Goal: Task Accomplishment & Management: Manage account settings

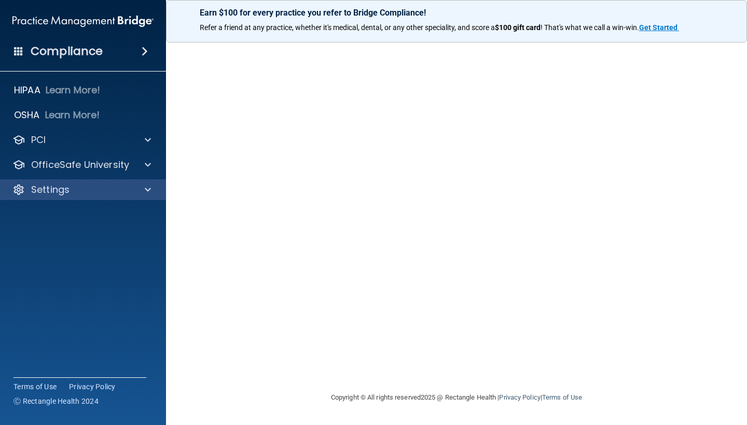
click at [129, 189] on div "Settings" at bounding box center [69, 190] width 129 height 12
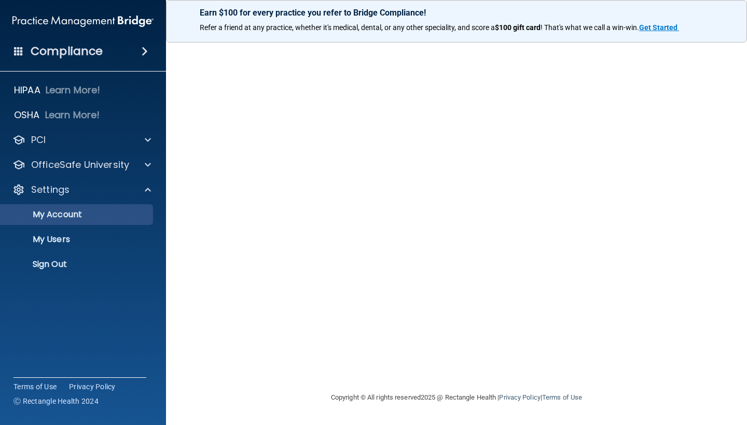
click at [108, 214] on p "My Account" at bounding box center [78, 215] width 142 height 10
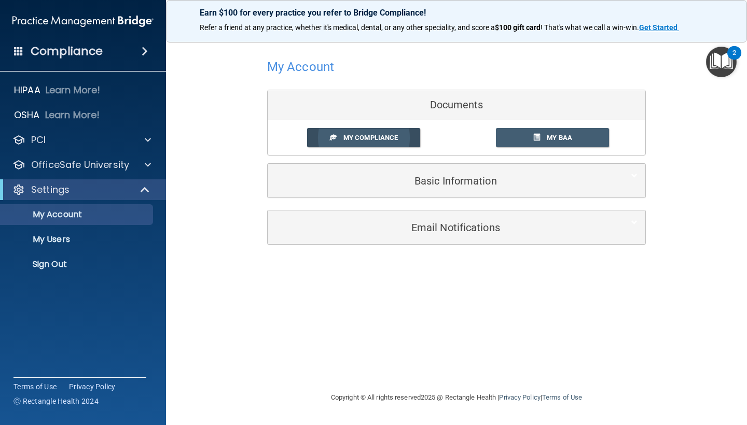
click at [393, 144] on link "My Compliance" at bounding box center [364, 137] width 114 height 19
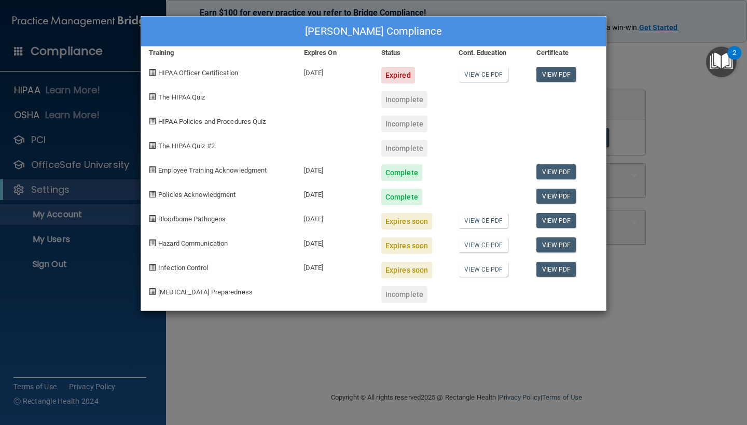
click at [407, 344] on div "[PERSON_NAME] Compliance Training Expires On Status Cont. Education Certificate…" at bounding box center [373, 212] width 747 height 425
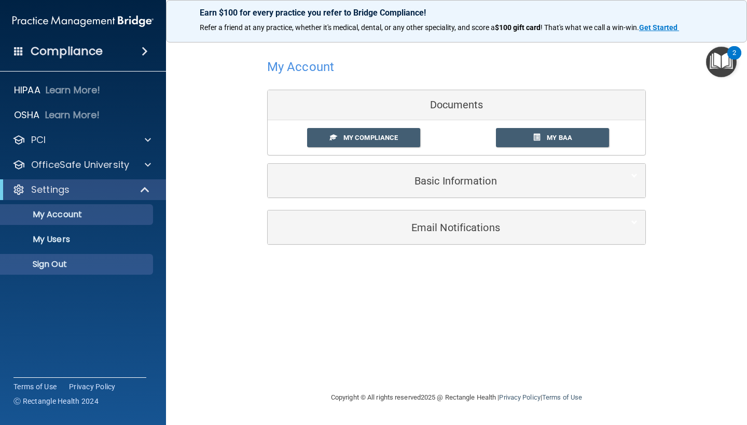
click at [90, 269] on p "Sign Out" at bounding box center [78, 264] width 142 height 10
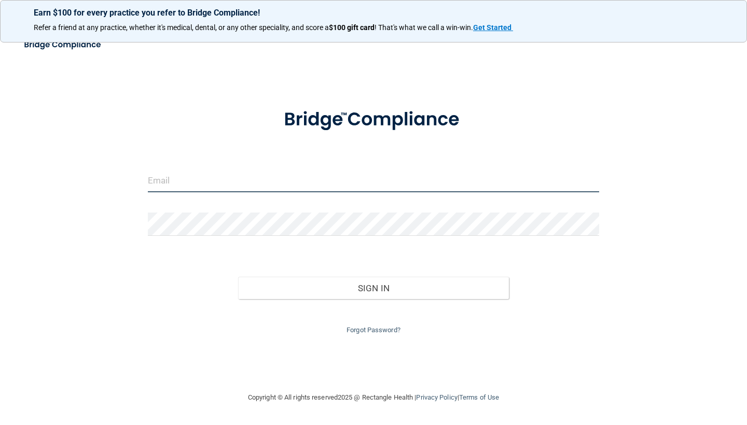
type input "[EMAIL_ADDRESS][DOMAIN_NAME]"
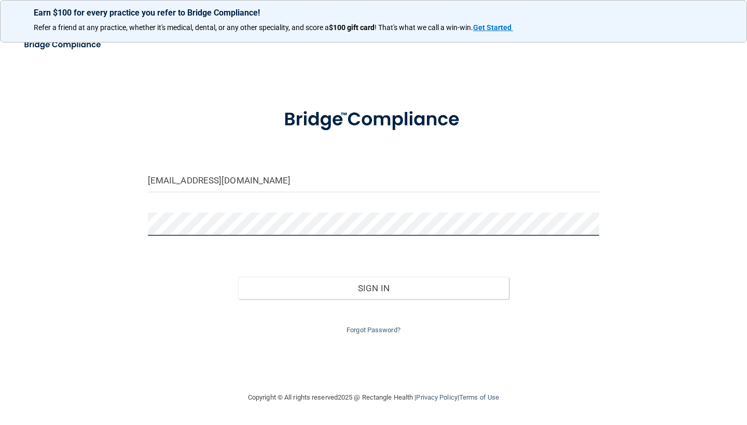
click at [373, 286] on button "Sign In" at bounding box center [373, 288] width 271 height 23
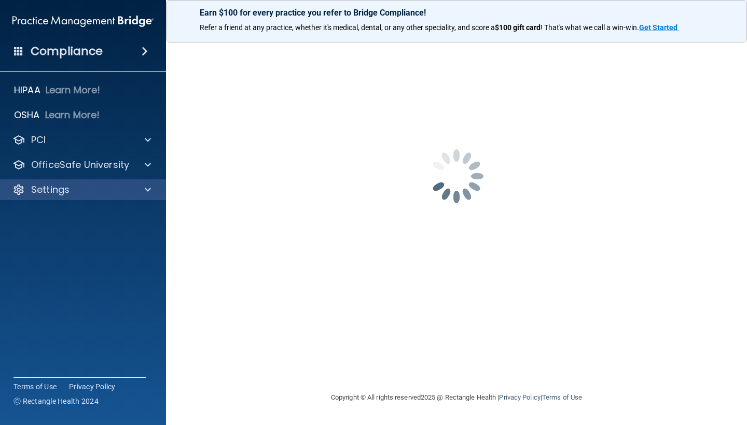
click at [125, 186] on div "Settings" at bounding box center [69, 190] width 129 height 12
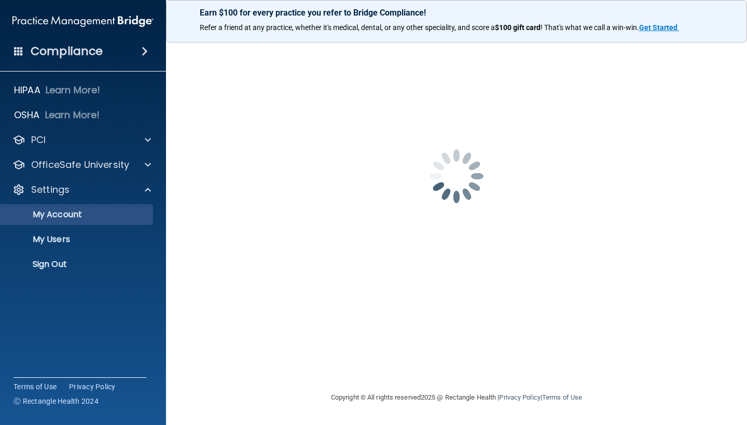
click at [102, 205] on link "My Account" at bounding box center [71, 214] width 163 height 21
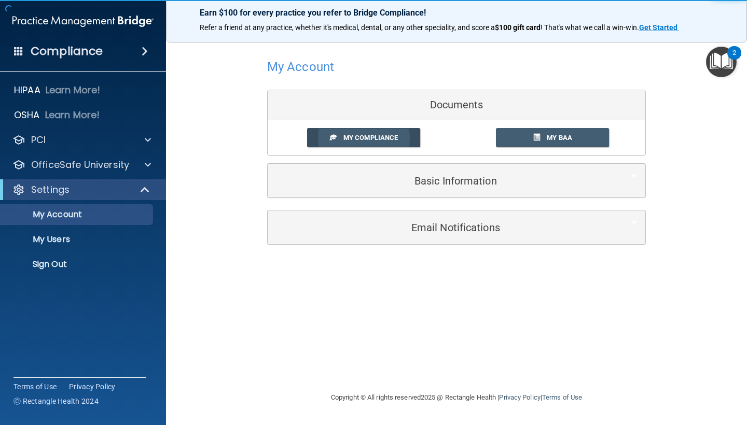
click at [385, 136] on span "My Compliance" at bounding box center [370, 138] width 54 height 8
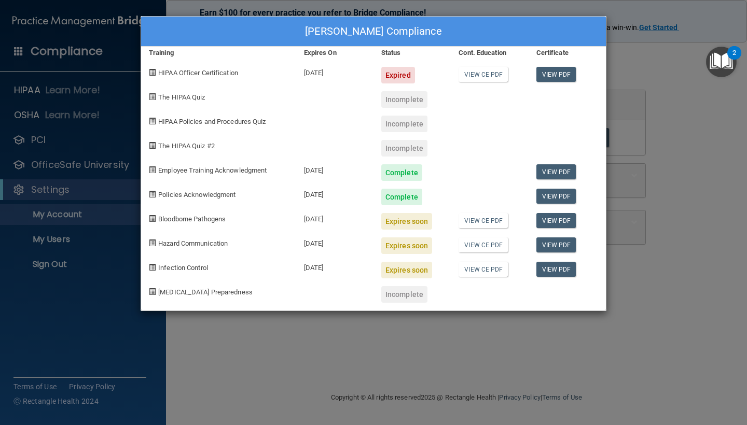
click at [634, 92] on div "[PERSON_NAME] Compliance Training Expires On Status Cont. Education Certificate…" at bounding box center [373, 212] width 747 height 425
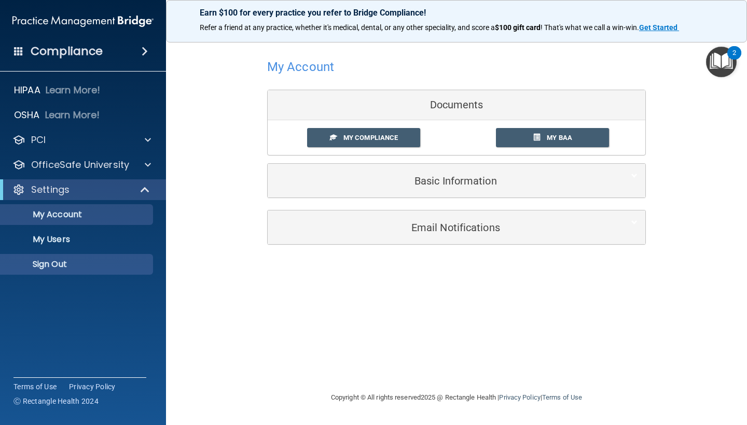
click at [53, 263] on p "Sign Out" at bounding box center [78, 264] width 142 height 10
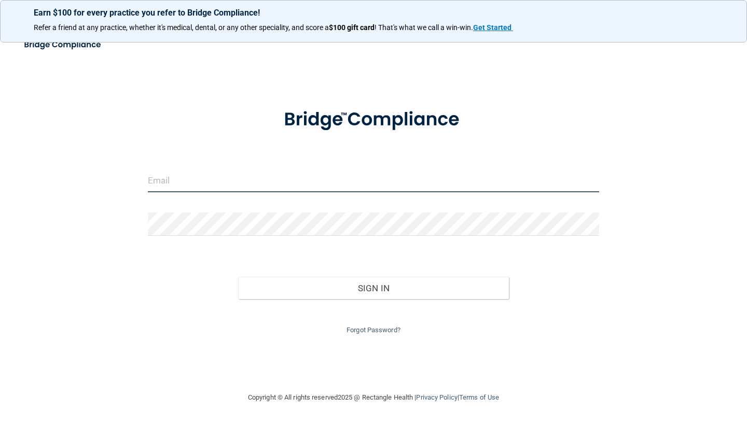
type input "[EMAIL_ADDRESS][DOMAIN_NAME]"
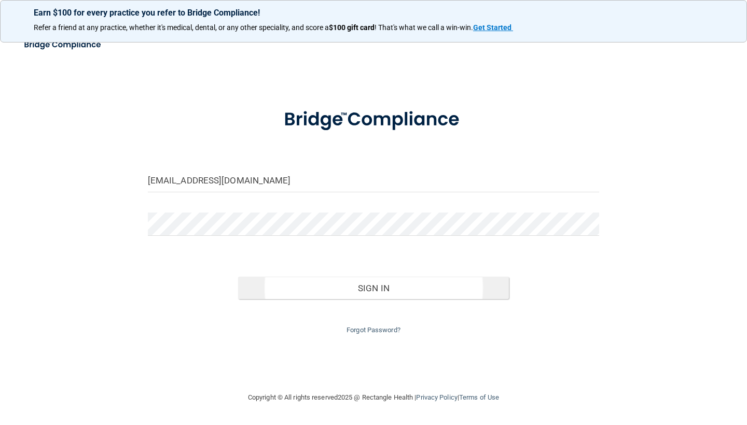
click at [270, 294] on button "Sign In" at bounding box center [373, 288] width 271 height 23
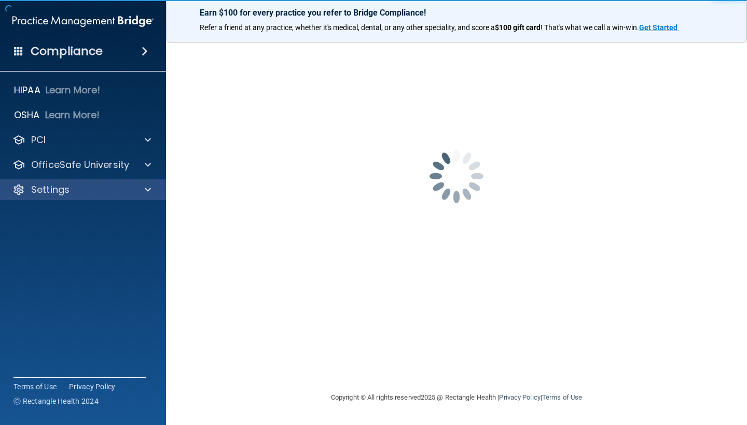
click at [80, 186] on div "Settings" at bounding box center [69, 190] width 129 height 12
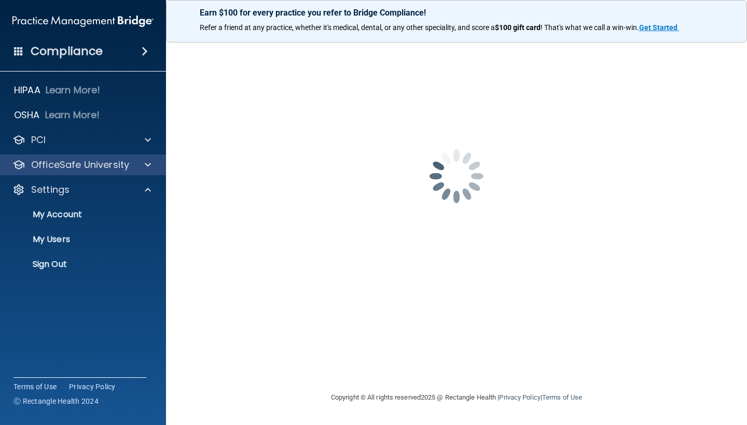
click at [84, 166] on p "OfficeSafe University" at bounding box center [80, 165] width 98 height 12
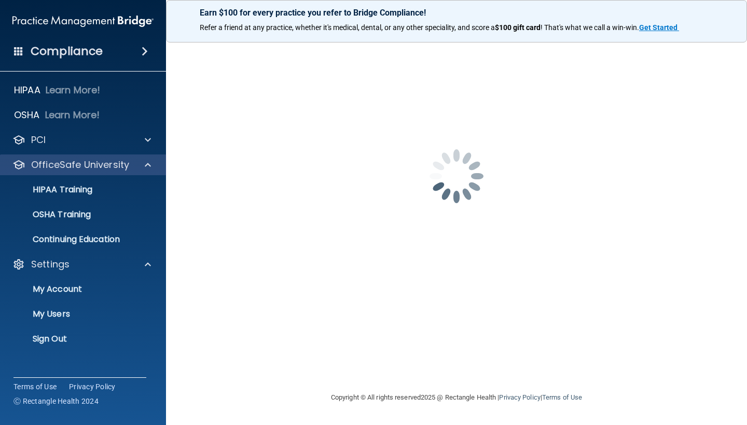
click at [84, 166] on p "OfficeSafe University" at bounding box center [80, 165] width 98 height 12
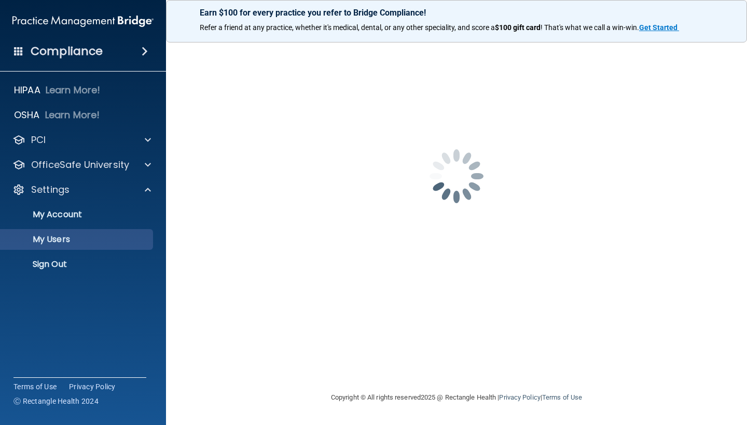
click at [72, 235] on p "My Users" at bounding box center [78, 240] width 142 height 10
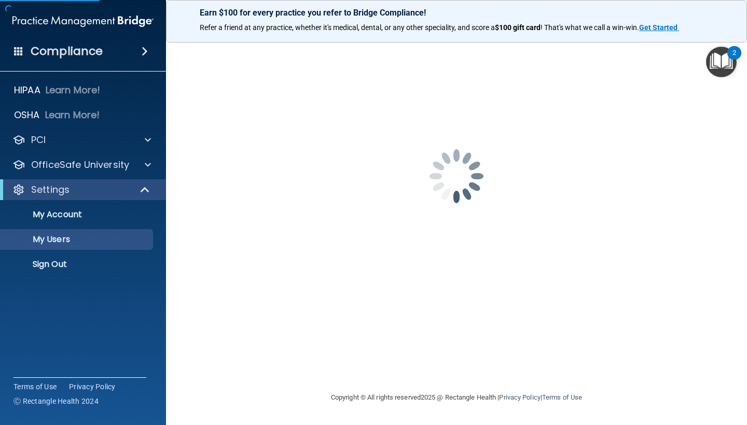
select select "20"
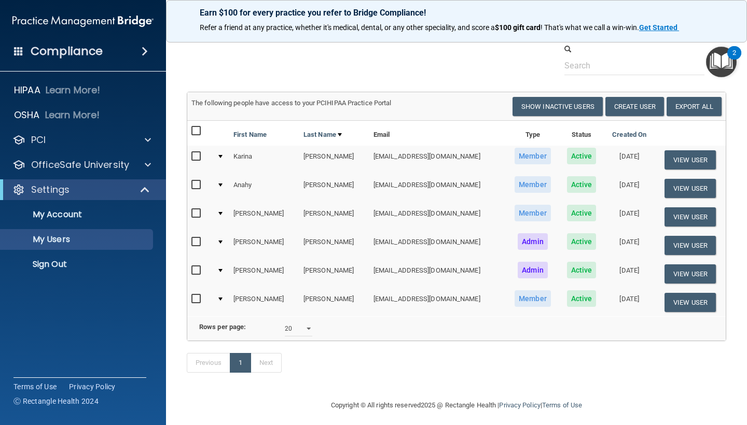
scroll to position [25, 0]
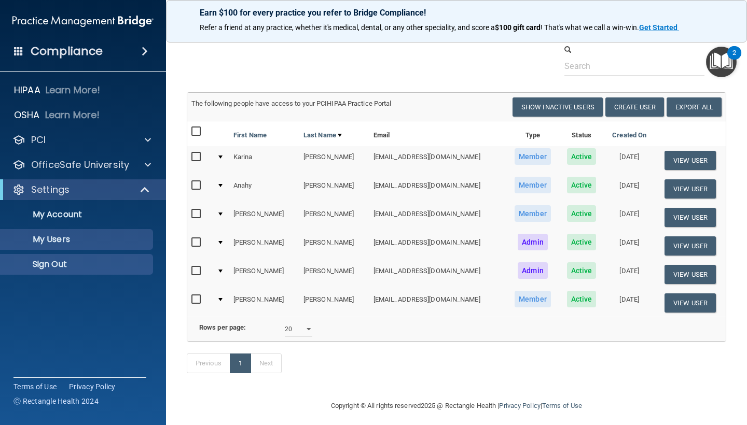
click at [71, 265] on p "Sign Out" at bounding box center [78, 264] width 142 height 10
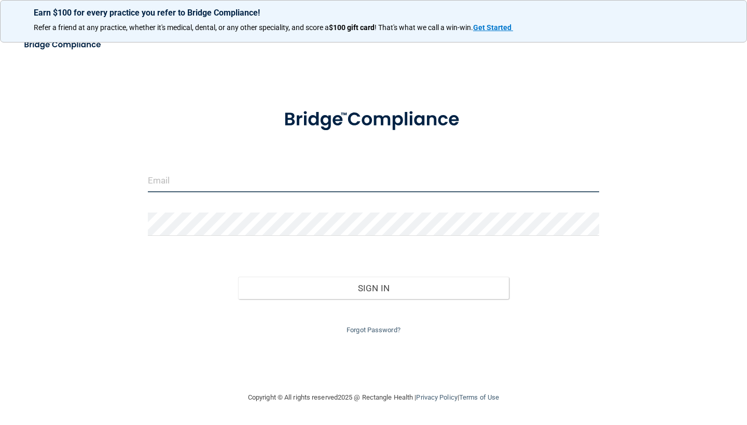
type input "[EMAIL_ADDRESS][DOMAIN_NAME]"
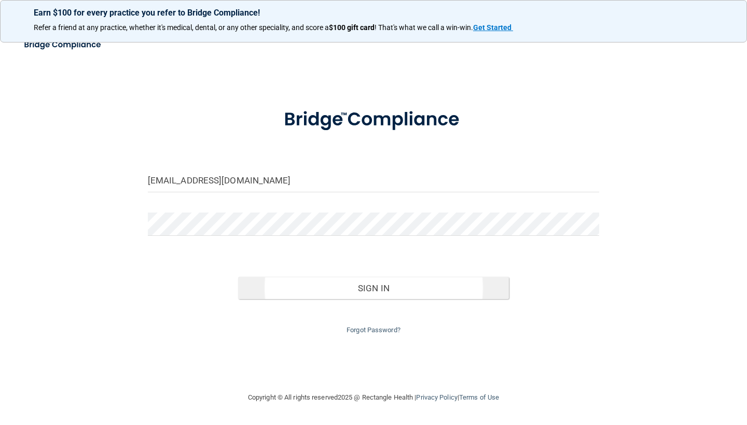
click at [313, 294] on button "Sign In" at bounding box center [373, 288] width 271 height 23
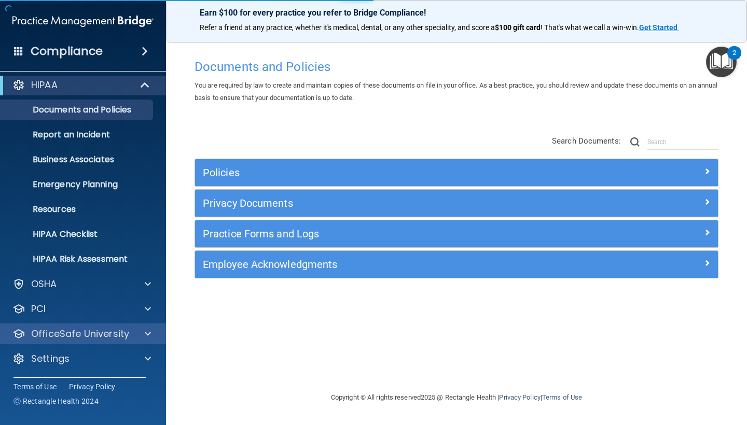
click at [101, 331] on p "OfficeSafe University" at bounding box center [80, 334] width 98 height 12
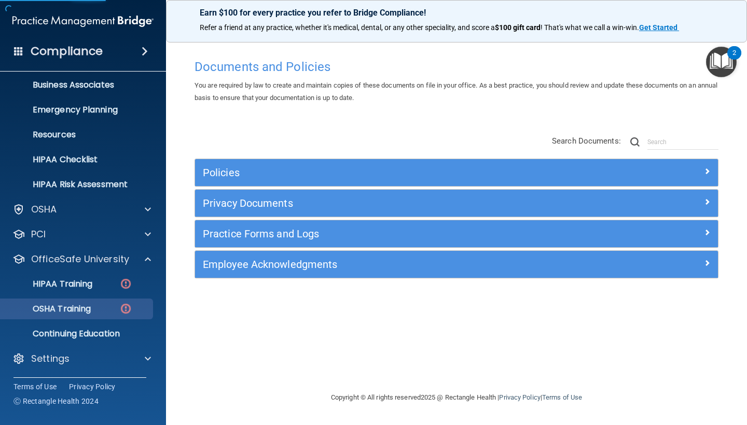
scroll to position [80, 0]
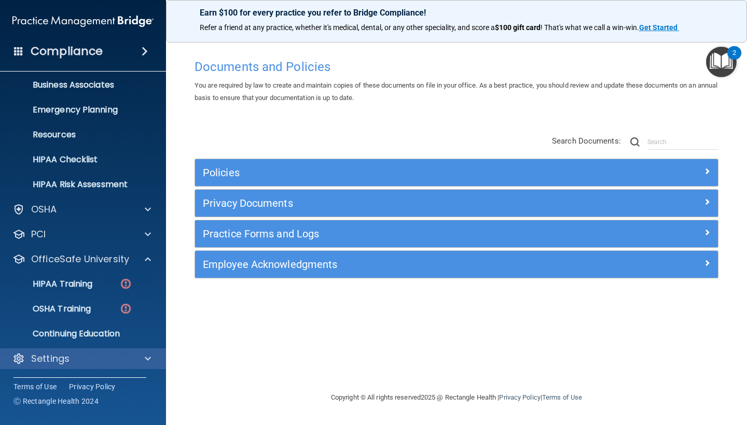
click at [76, 362] on div "Settings" at bounding box center [69, 359] width 129 height 12
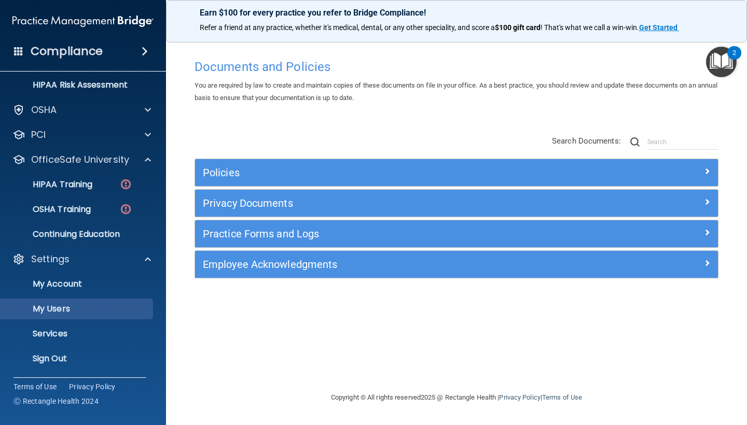
scroll to position [180, 0]
click at [76, 306] on p "My Users" at bounding box center [78, 309] width 142 height 10
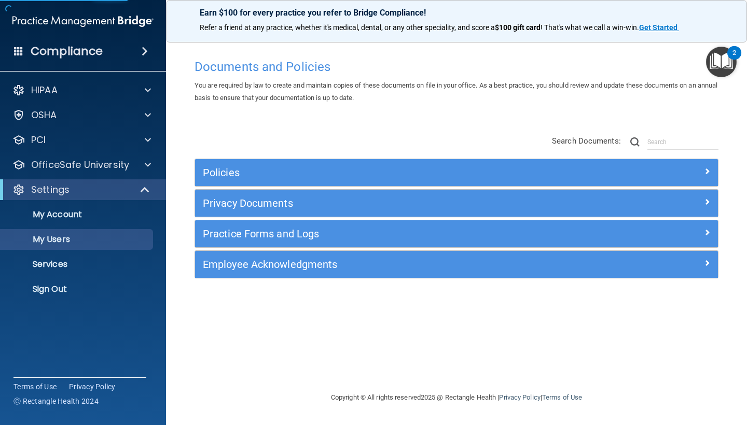
select select "20"
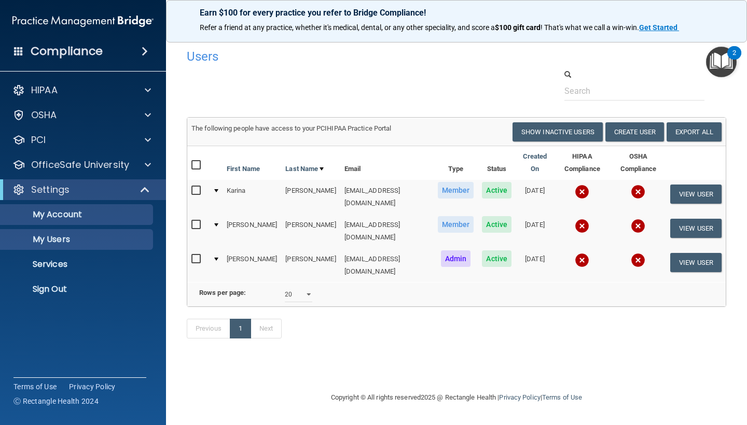
click at [92, 209] on link "My Account" at bounding box center [71, 214] width 163 height 21
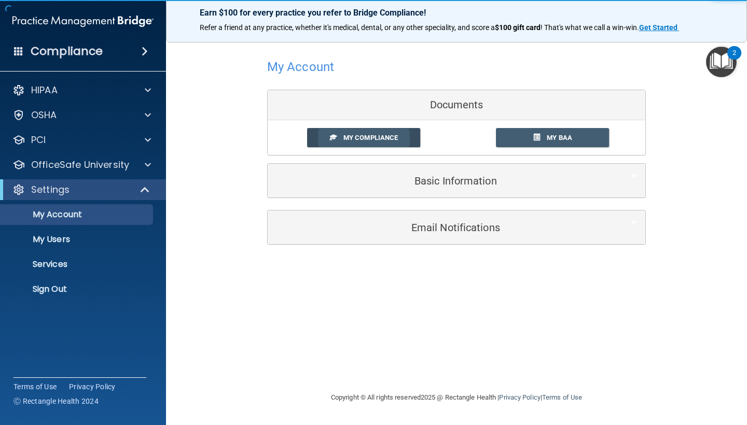
click at [391, 132] on link "My Compliance" at bounding box center [364, 137] width 114 height 19
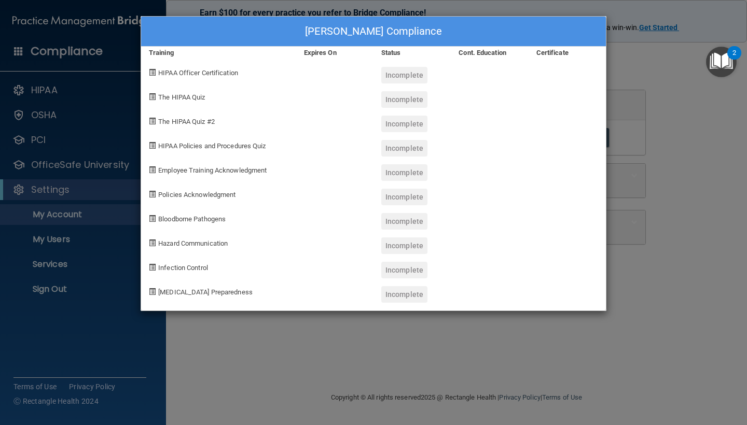
click at [639, 156] on div "[PERSON_NAME] Compliance Training Expires On Status Cont. Education Certificate…" at bounding box center [373, 212] width 747 height 425
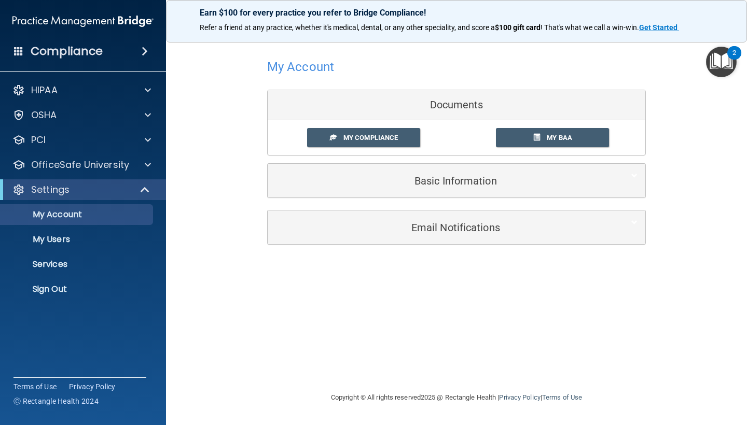
click at [470, 180] on h5 "Basic Information" at bounding box center [441, 180] width 331 height 11
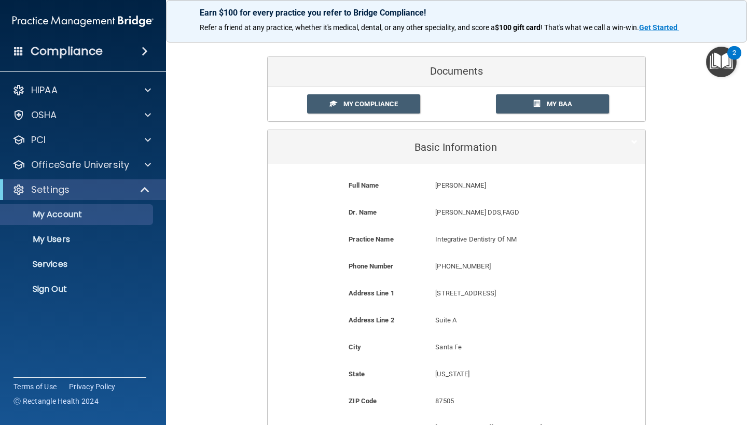
scroll to position [46, 0]
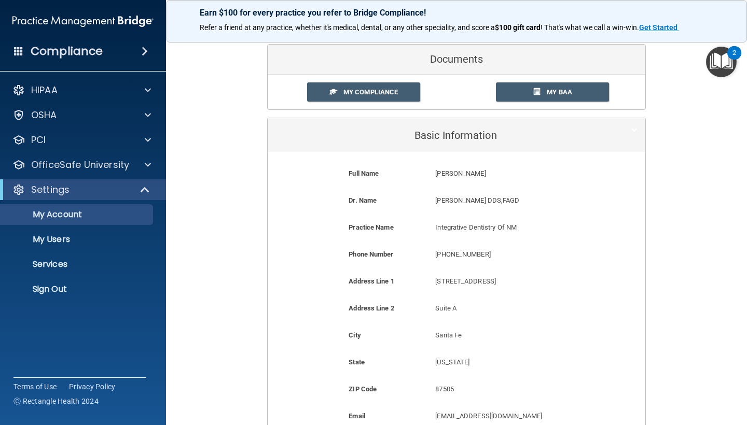
click at [478, 130] on h5 "Basic Information" at bounding box center [441, 135] width 331 height 11
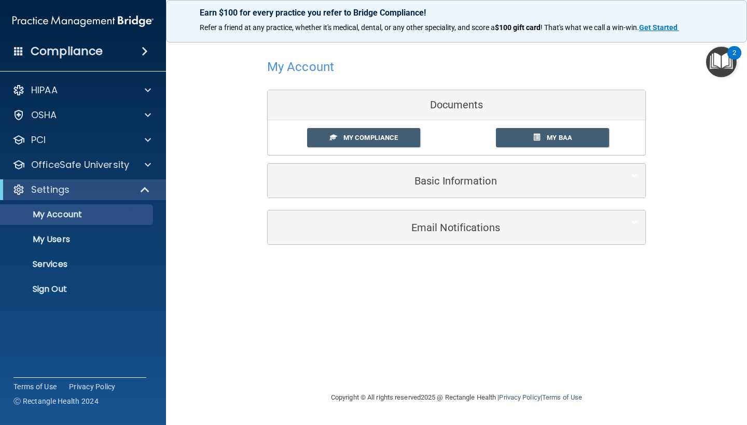
scroll to position [0, 0]
click at [76, 241] on p "My Users" at bounding box center [78, 240] width 142 height 10
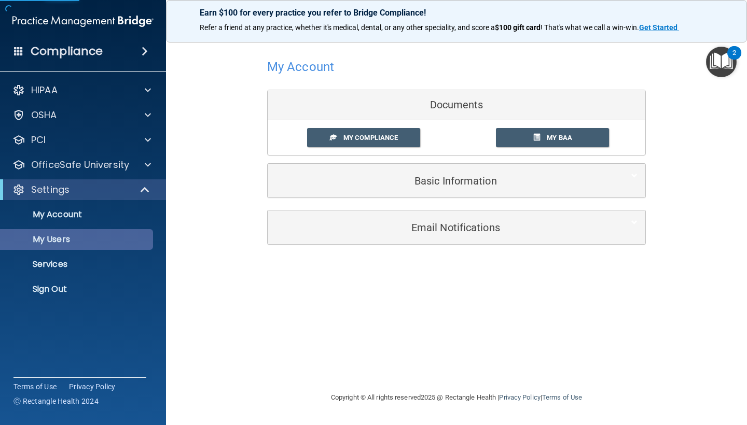
select select "20"
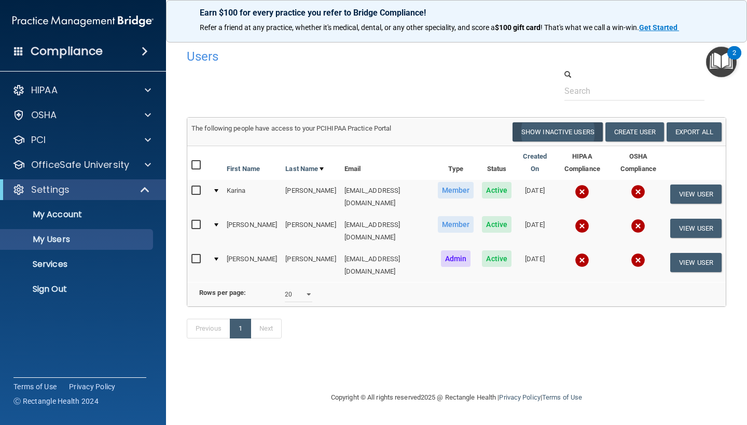
click at [576, 138] on button "Show Inactive Users" at bounding box center [558, 131] width 90 height 19
select select "20"
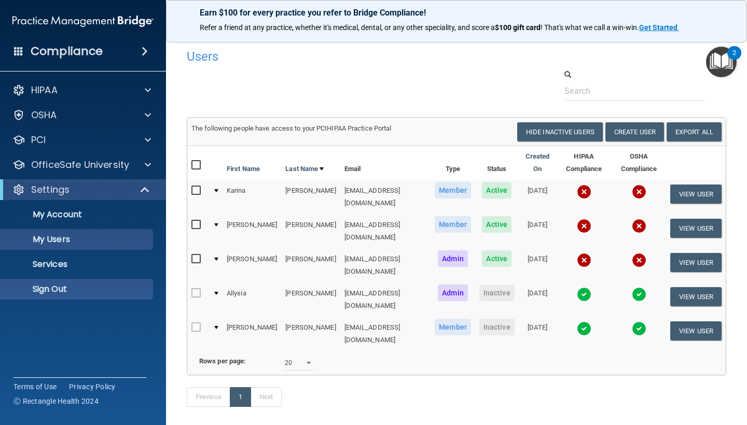
click at [60, 284] on p "Sign Out" at bounding box center [78, 289] width 142 height 10
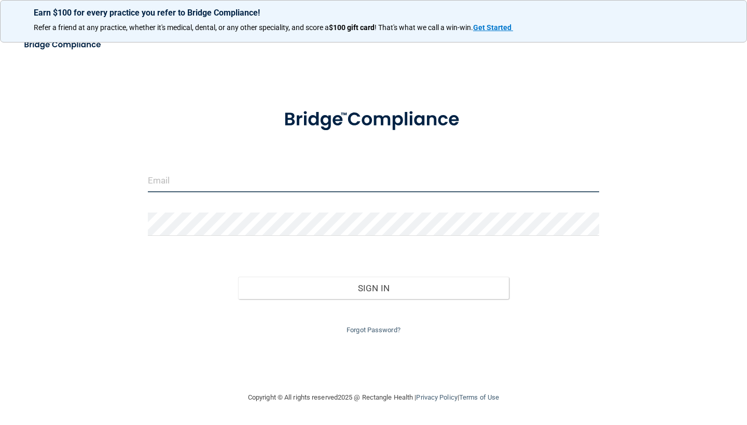
type input "[EMAIL_ADDRESS][DOMAIN_NAME]"
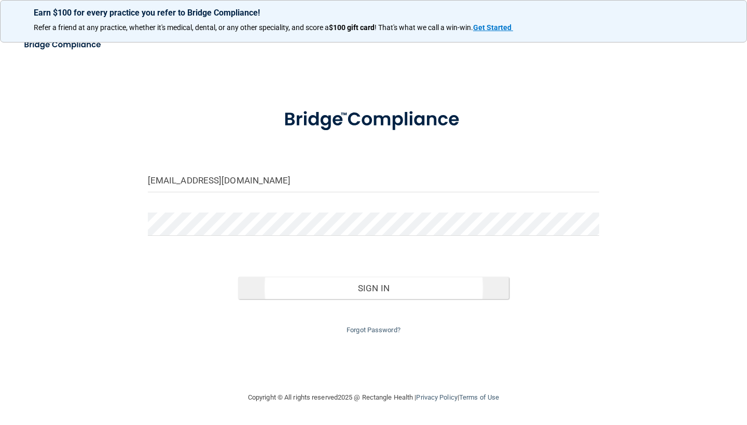
click at [301, 278] on button "Sign In" at bounding box center [373, 288] width 271 height 23
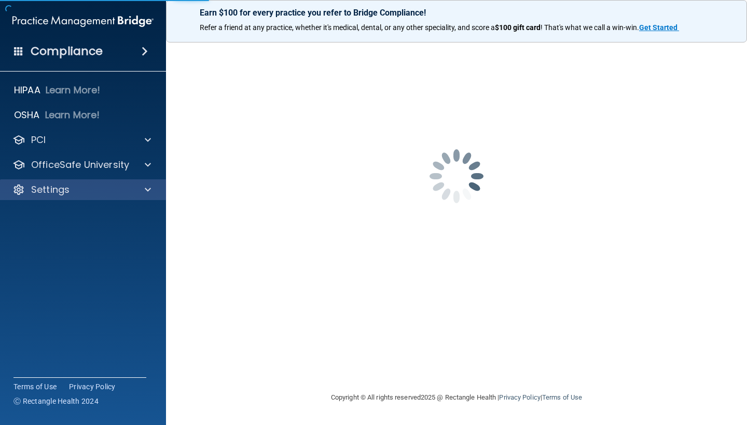
click at [113, 186] on div "Settings" at bounding box center [69, 190] width 129 height 12
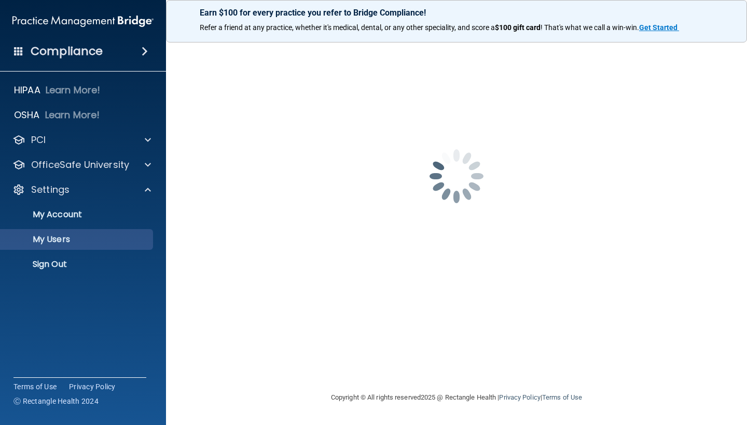
click at [88, 238] on p "My Users" at bounding box center [78, 240] width 142 height 10
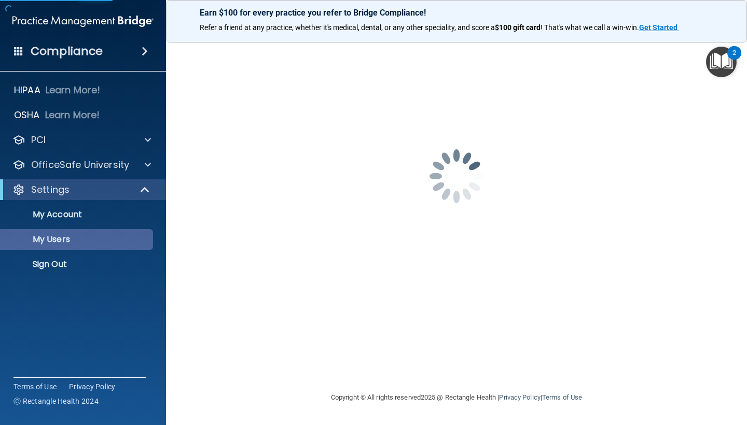
select select "20"
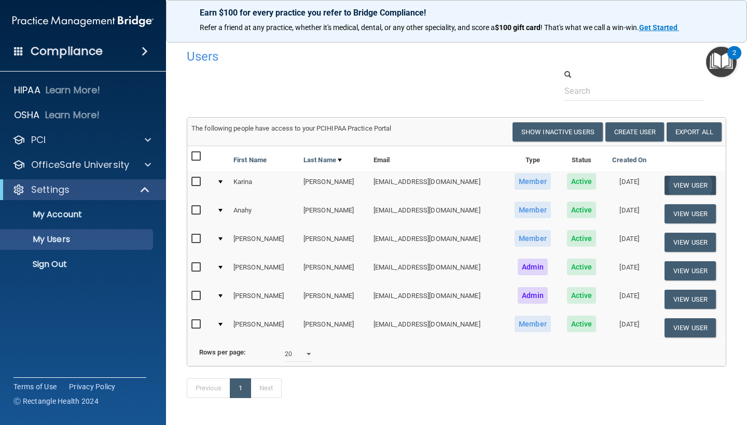
click at [688, 186] on button "View User" at bounding box center [690, 185] width 51 height 19
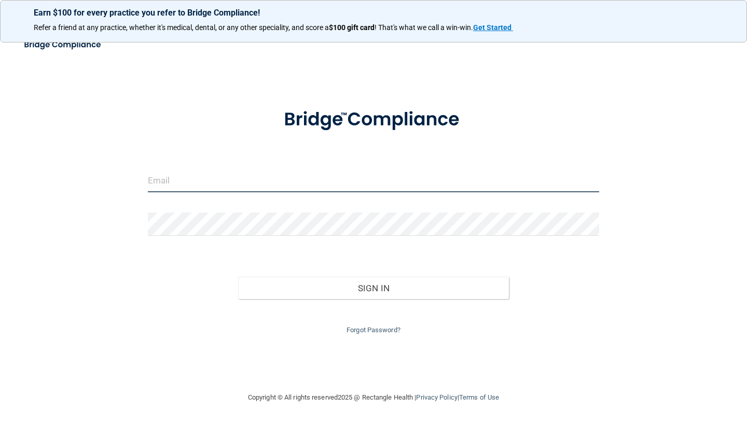
type input "[EMAIL_ADDRESS][DOMAIN_NAME]"
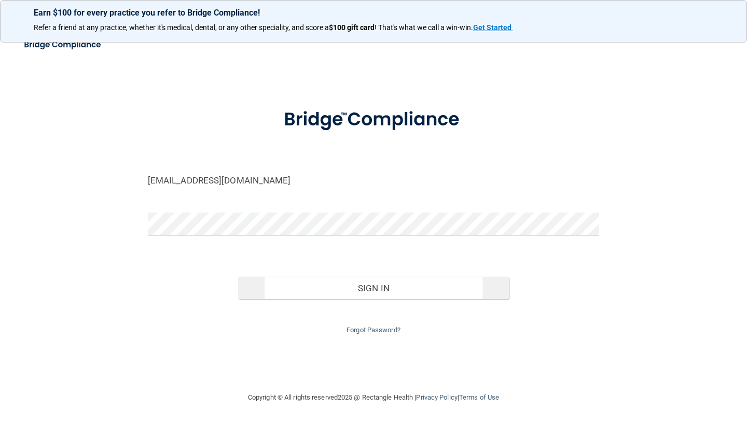
click at [326, 291] on button "Sign In" at bounding box center [373, 288] width 271 height 23
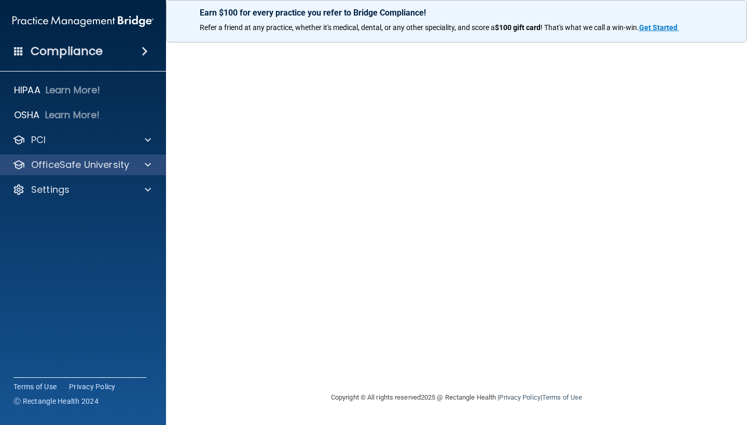
click at [79, 161] on p "OfficeSafe University" at bounding box center [80, 165] width 98 height 12
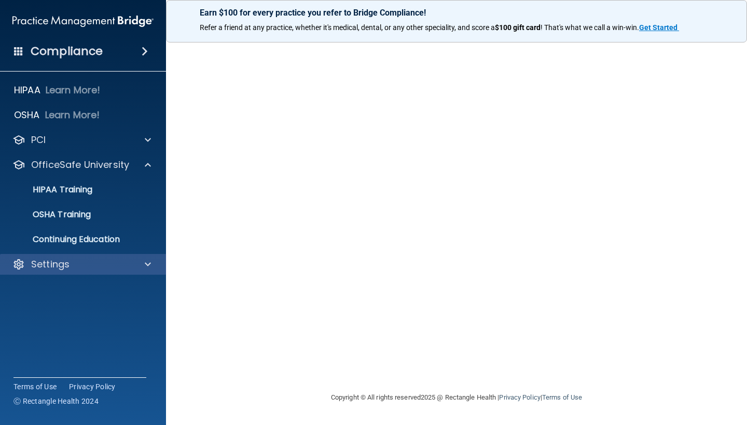
click at [88, 268] on div "Settings" at bounding box center [69, 264] width 129 height 12
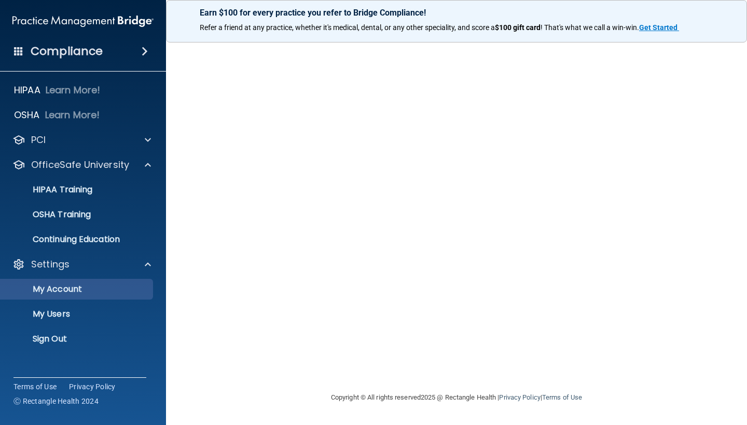
click at [75, 291] on p "My Account" at bounding box center [78, 289] width 142 height 10
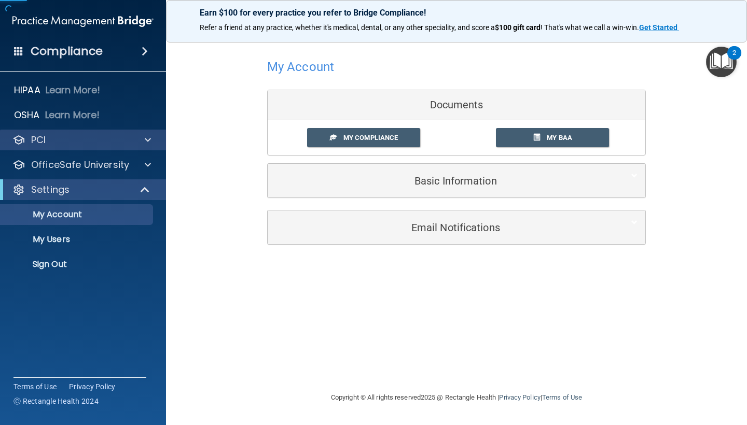
click at [77, 134] on div "PCI" at bounding box center [69, 140] width 129 height 12
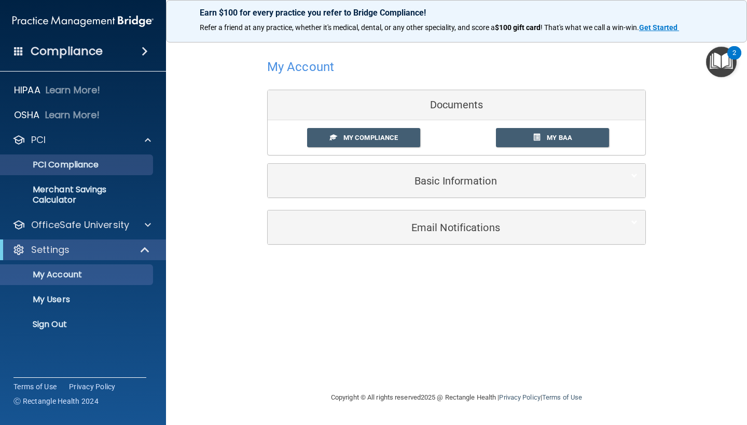
click at [76, 167] on p "PCI Compliance" at bounding box center [78, 165] width 142 height 10
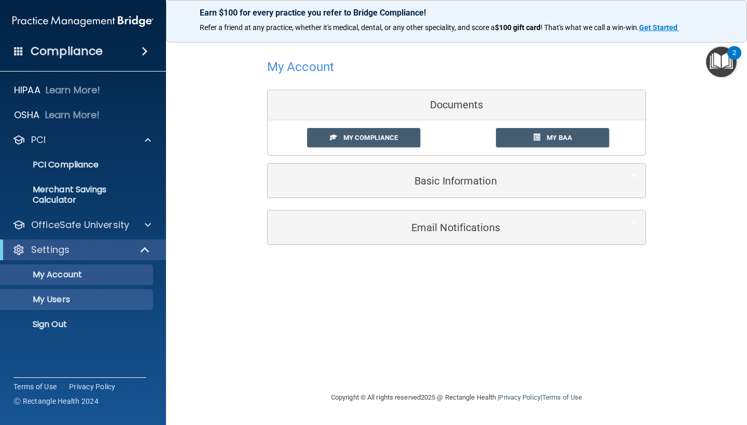
click at [105, 295] on p "My Users" at bounding box center [78, 300] width 142 height 10
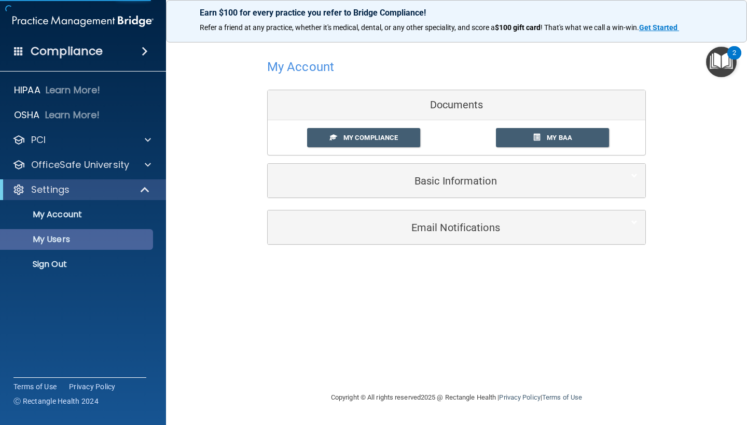
select select "20"
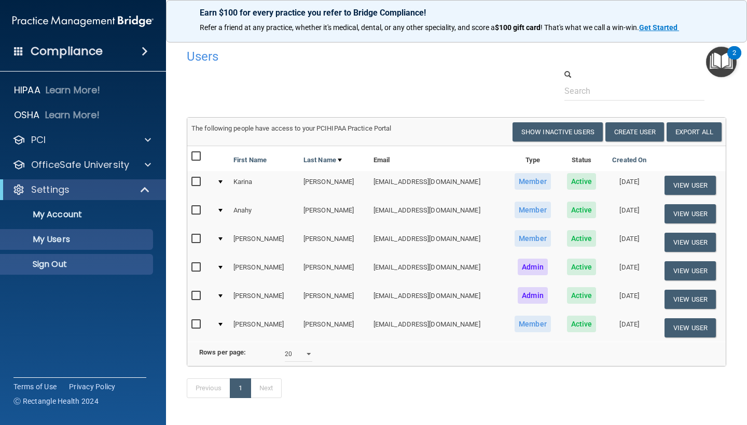
click at [78, 266] on p "Sign Out" at bounding box center [78, 264] width 142 height 10
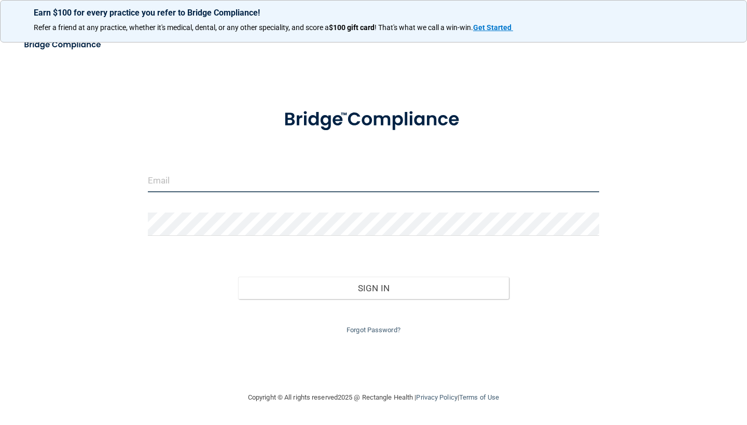
type input "[EMAIL_ADDRESS][DOMAIN_NAME]"
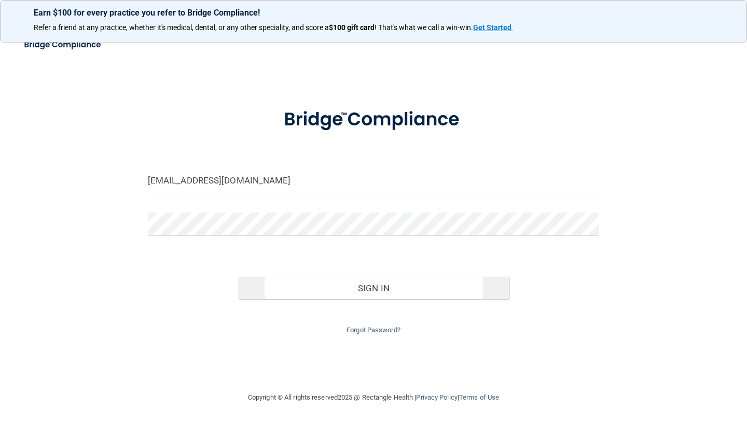
click at [262, 287] on button "Sign In" at bounding box center [373, 288] width 271 height 23
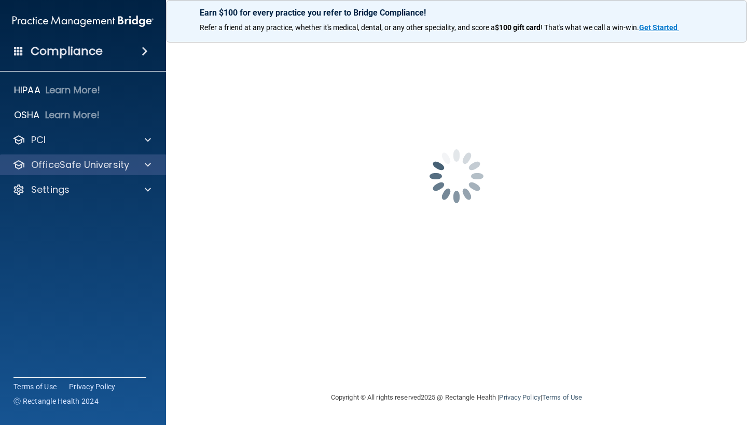
click at [108, 170] on p "OfficeSafe University" at bounding box center [80, 165] width 98 height 12
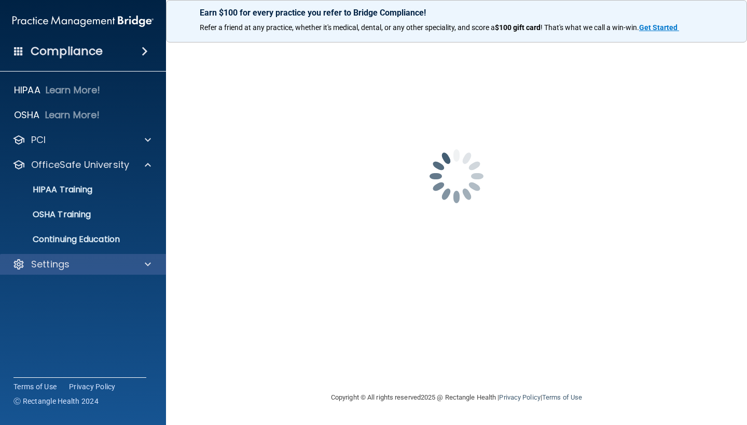
click at [54, 261] on p "Settings" at bounding box center [50, 264] width 38 height 12
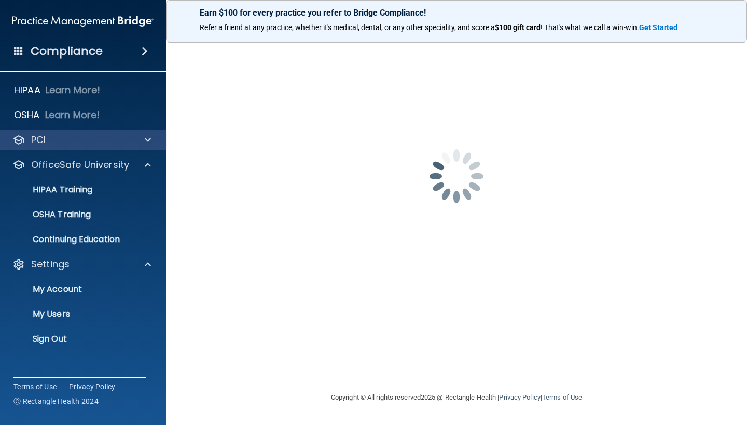
click at [60, 145] on div "PCI" at bounding box center [69, 140] width 129 height 12
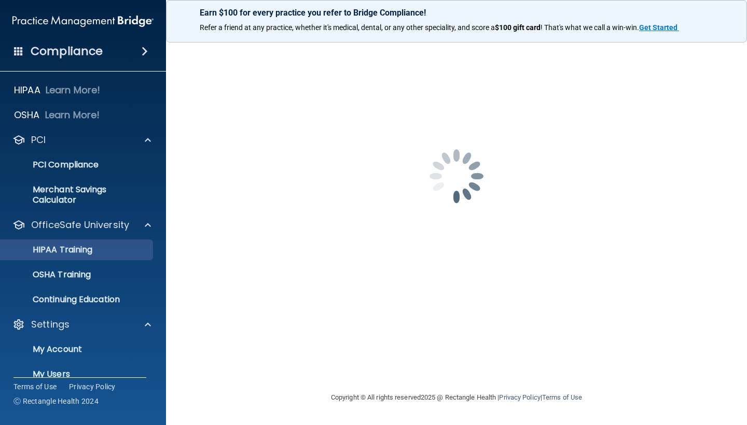
click at [100, 250] on div "HIPAA Training" at bounding box center [78, 250] width 142 height 10
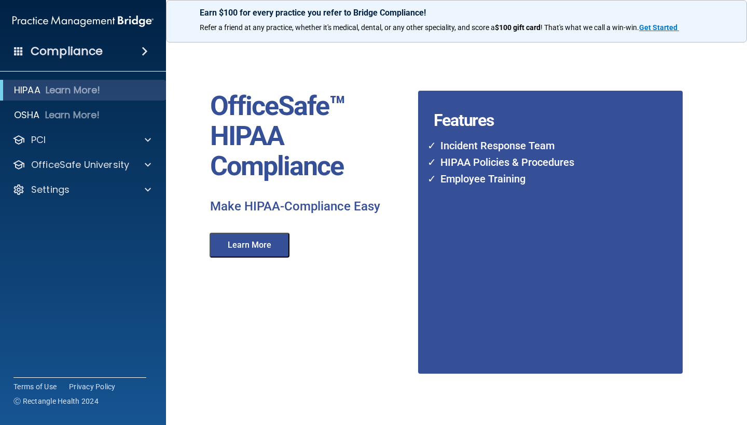
click at [240, 244] on button "Learn More" at bounding box center [250, 245] width 80 height 25
click at [74, 192] on div "Settings" at bounding box center [69, 190] width 129 height 12
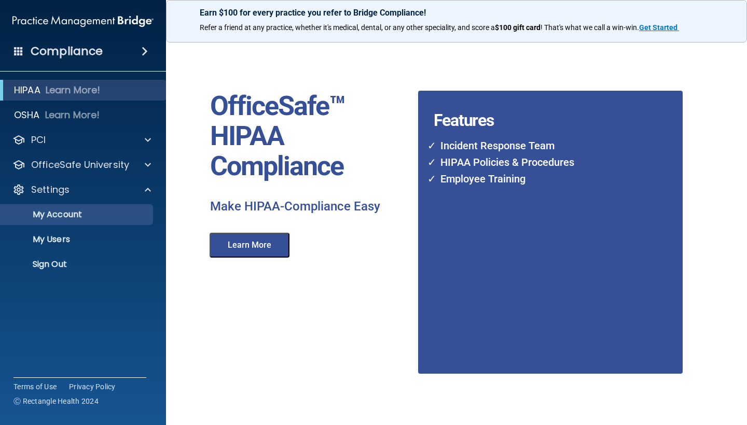
click at [82, 214] on p "My Account" at bounding box center [78, 215] width 142 height 10
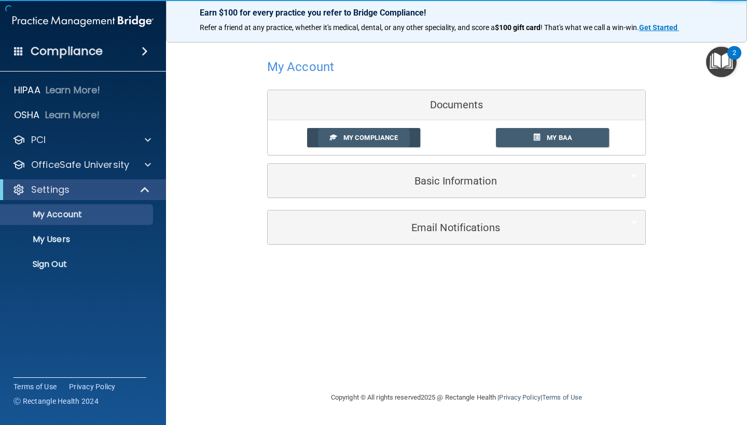
click at [412, 138] on link "My Compliance" at bounding box center [364, 137] width 114 height 19
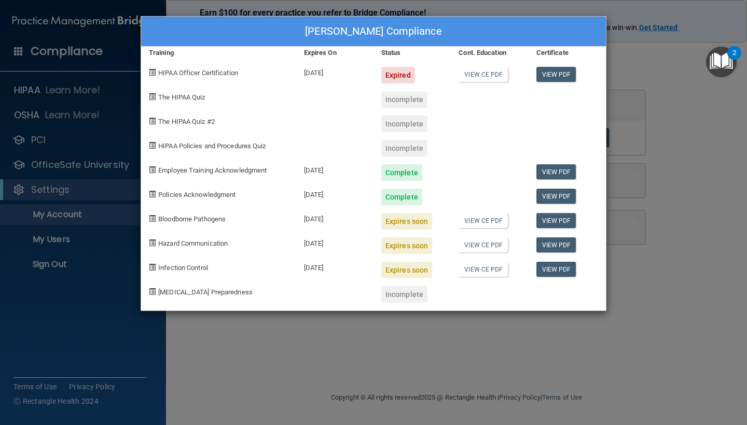
click at [668, 135] on div "[PERSON_NAME] Compliance Training Expires On Status Cont. Education Certificate…" at bounding box center [373, 212] width 747 height 425
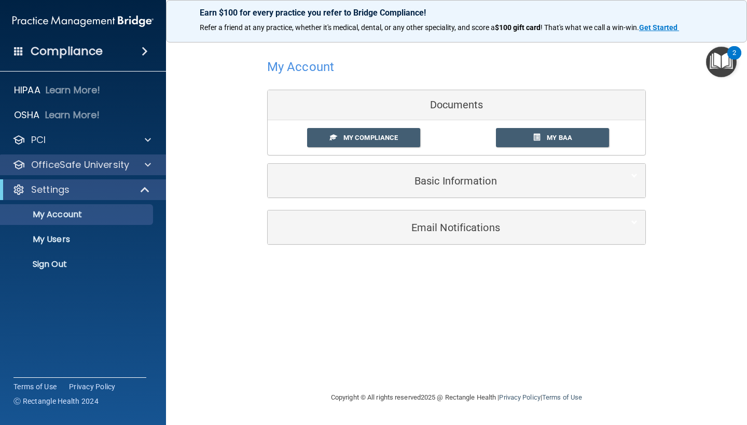
click at [97, 160] on p "OfficeSafe University" at bounding box center [80, 165] width 98 height 12
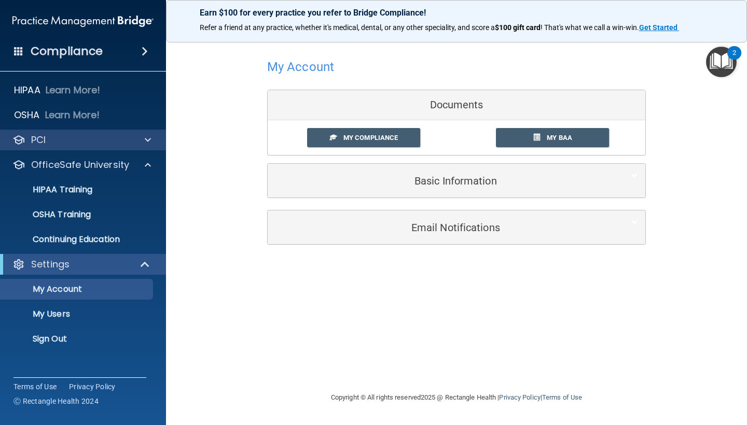
click at [90, 135] on div "PCI" at bounding box center [69, 140] width 129 height 12
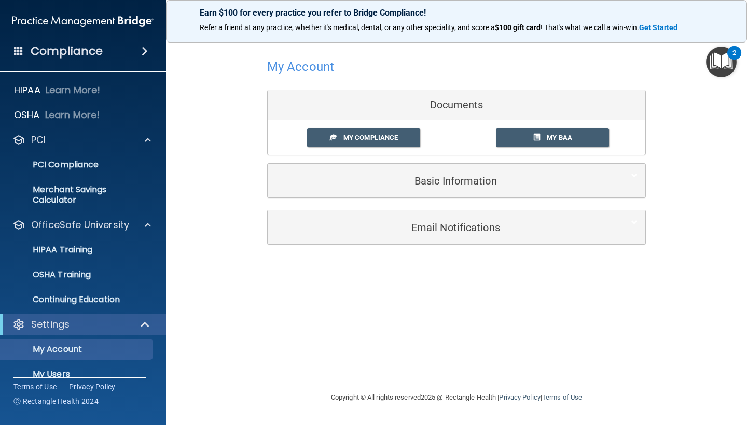
click at [123, 44] on div "Compliance" at bounding box center [83, 51] width 166 height 23
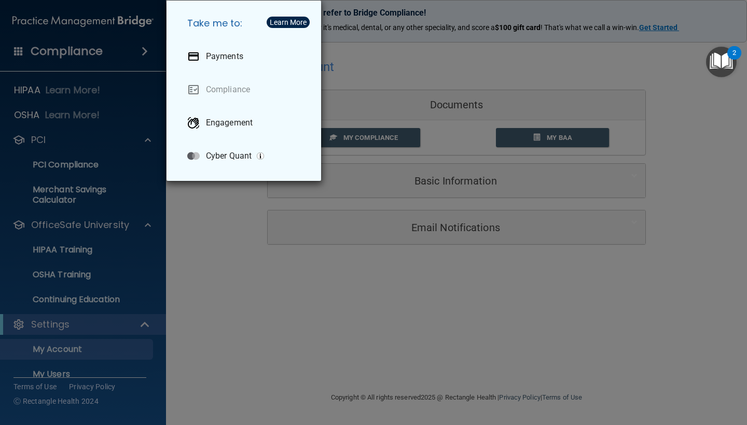
click at [235, 216] on div "Take me to: Payments Compliance Engagement Cyber Quant" at bounding box center [373, 212] width 747 height 425
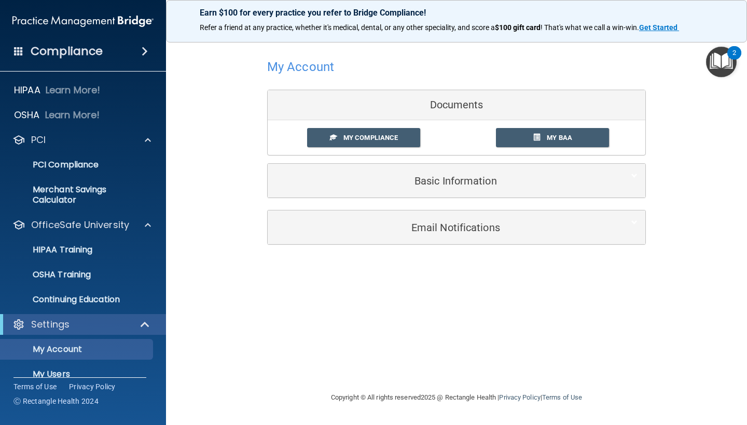
click at [440, 182] on h5 "Basic Information" at bounding box center [441, 180] width 331 height 11
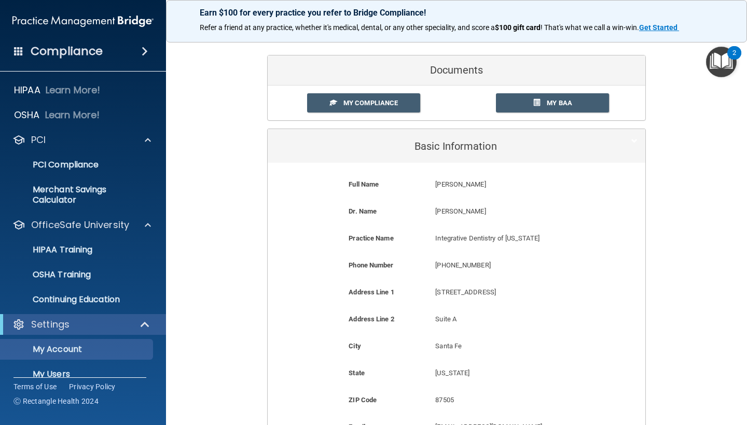
scroll to position [35, 0]
click at [462, 143] on h5 "Basic Information" at bounding box center [441, 145] width 331 height 11
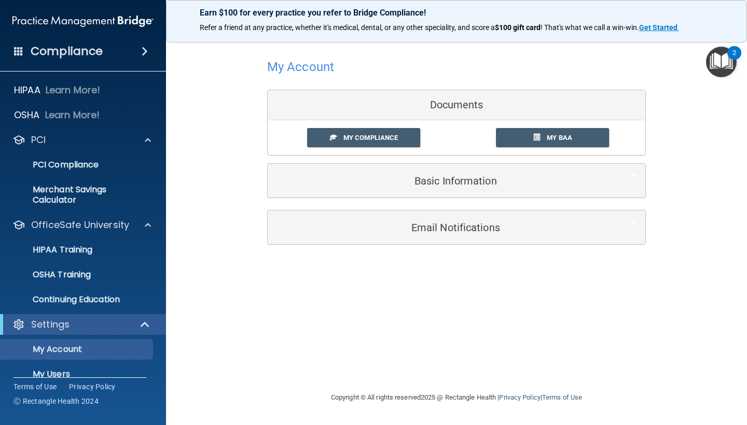
scroll to position [0, 0]
click at [444, 212] on div "Email Notifications" at bounding box center [457, 228] width 378 height 34
click at [443, 222] on h5 "Email Notifications" at bounding box center [441, 227] width 331 height 11
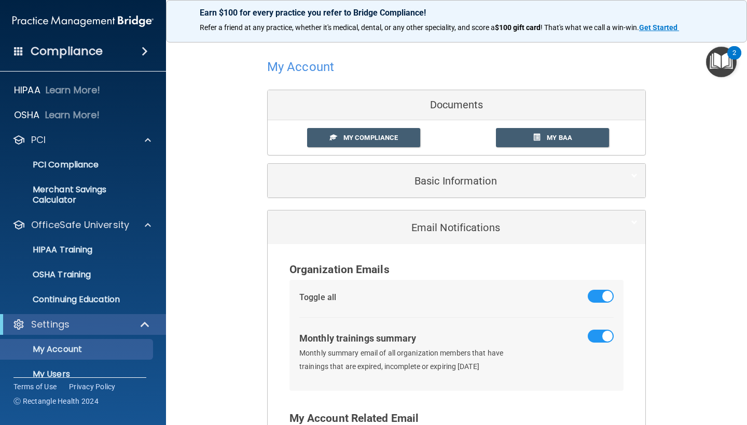
scroll to position [18, 0]
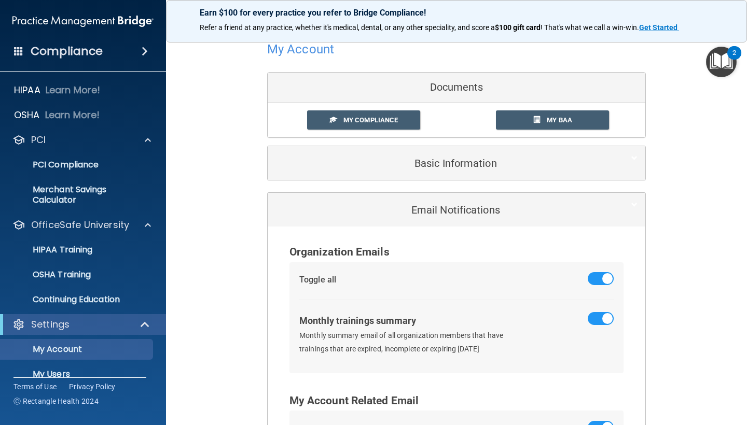
click at [449, 209] on h5 "Email Notifications" at bounding box center [441, 209] width 331 height 11
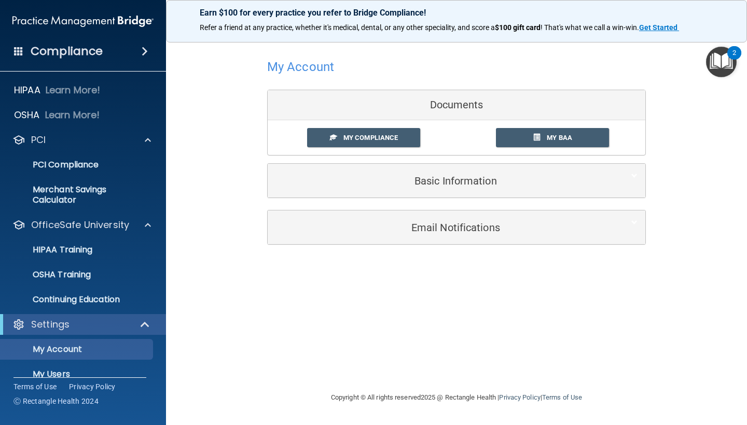
scroll to position [0, 0]
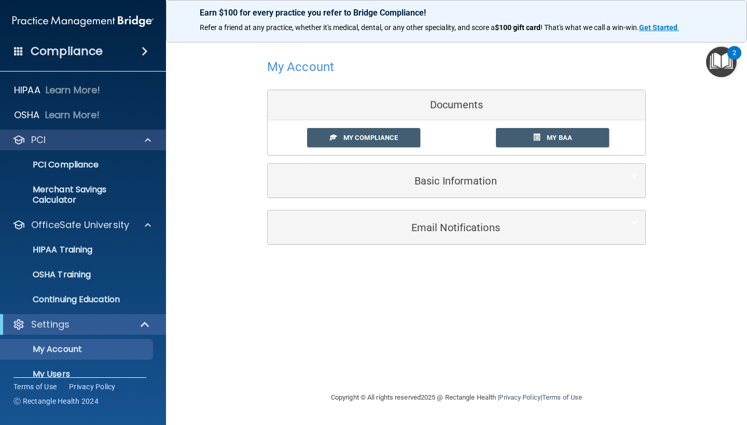
click at [150, 142] on span at bounding box center [148, 140] width 6 height 12
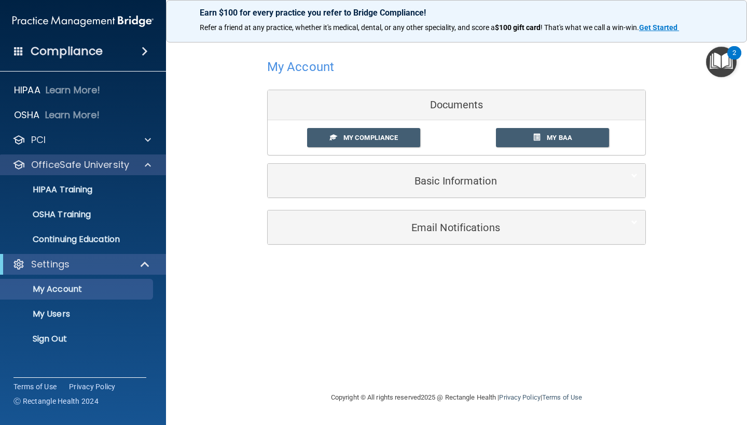
click at [147, 165] on span at bounding box center [148, 165] width 6 height 12
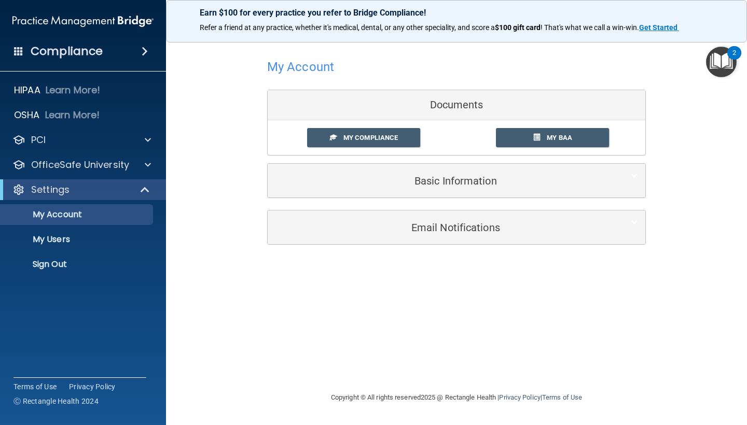
click at [145, 38] on div "Compliance" at bounding box center [82, 31] width 145 height 63
click at [145, 49] on span at bounding box center [145, 51] width 6 height 12
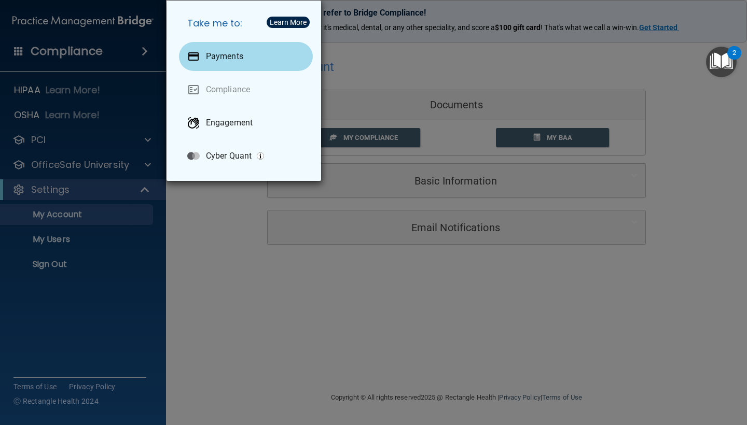
click at [236, 56] on p "Payments" at bounding box center [224, 56] width 37 height 10
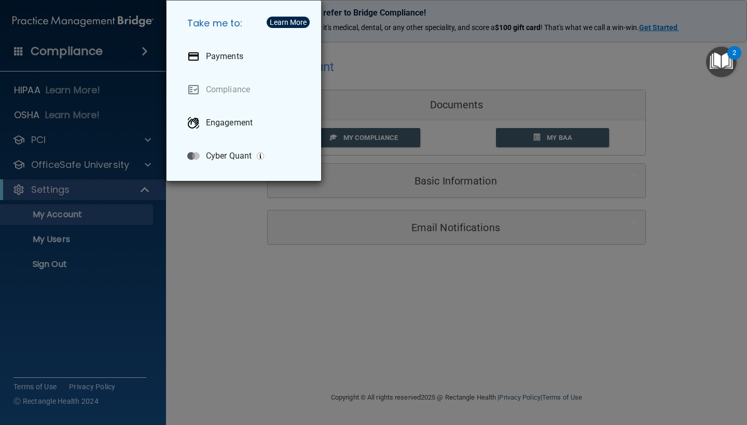
click at [668, 71] on div "Take me to: Payments Compliance Engagement Cyber Quant" at bounding box center [373, 212] width 747 height 425
